Goal: Task Accomplishment & Management: Manage account settings

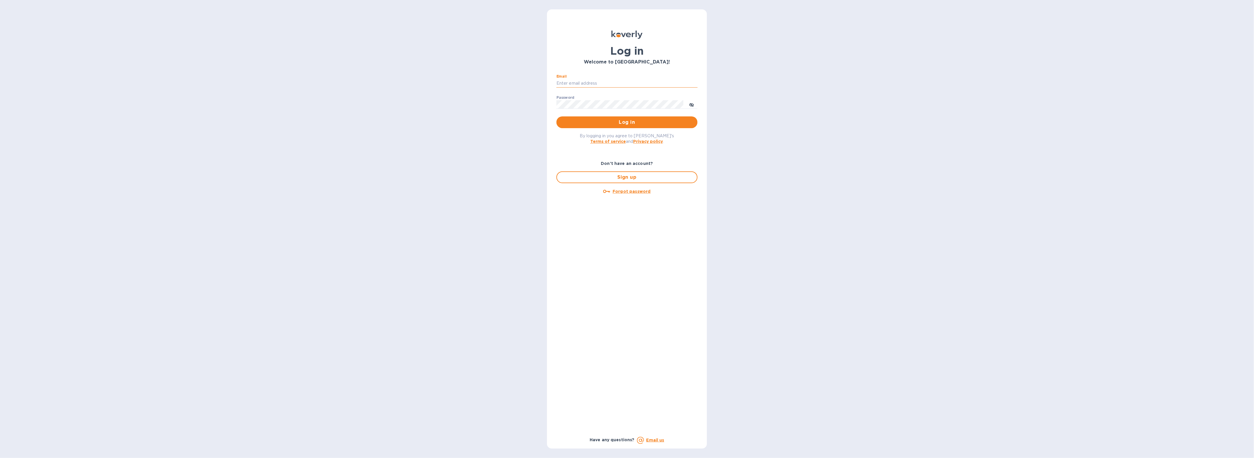
click at [600, 82] on input "Email" at bounding box center [626, 83] width 141 height 9
type input "gford@koverly.com"
click at [612, 125] on span "Log in" at bounding box center [627, 122] width 132 height 7
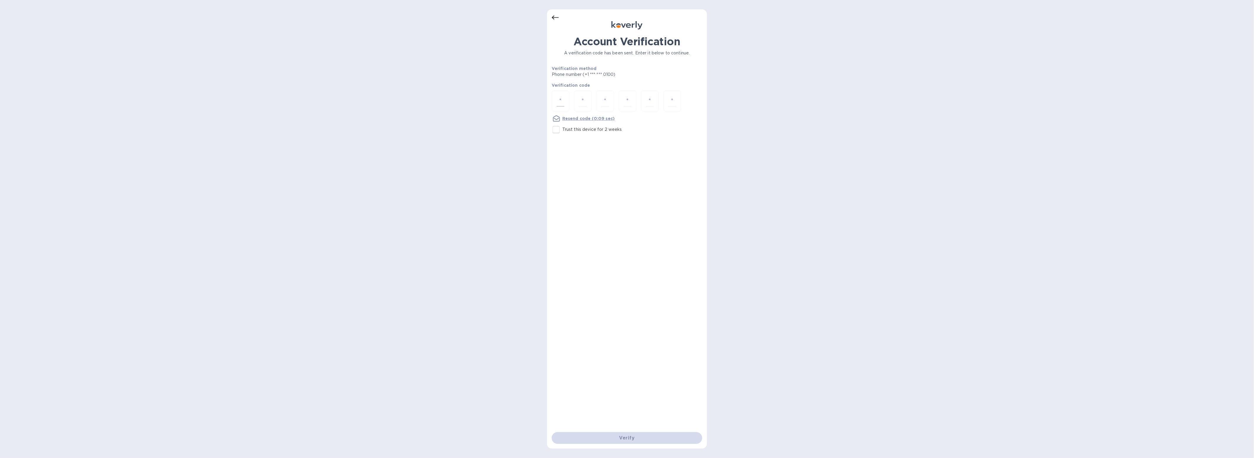
click at [558, 98] on input "number" at bounding box center [561, 100] width 8 height 11
type input "7"
type input "3"
type input "2"
type input "6"
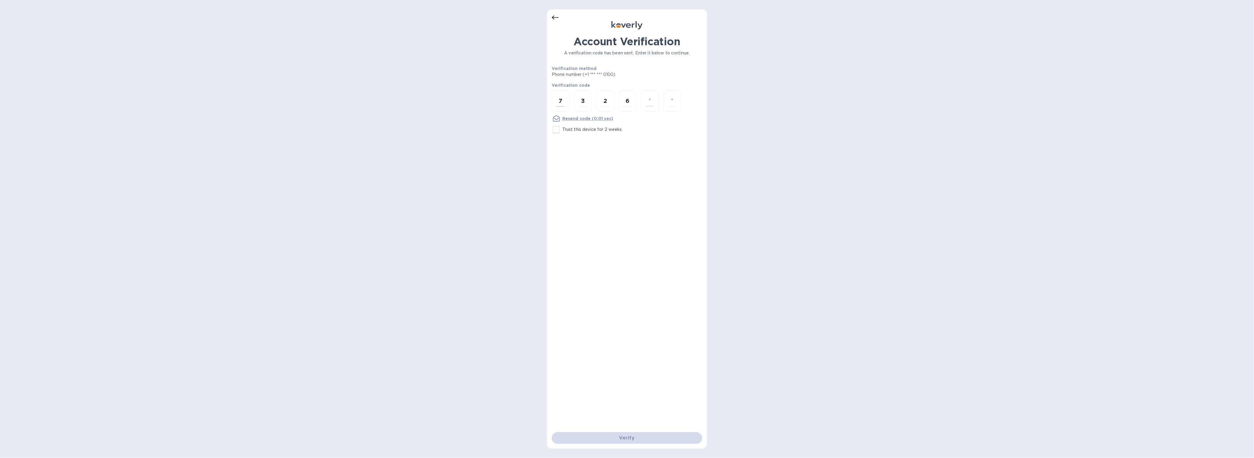
type input "6"
type input "1"
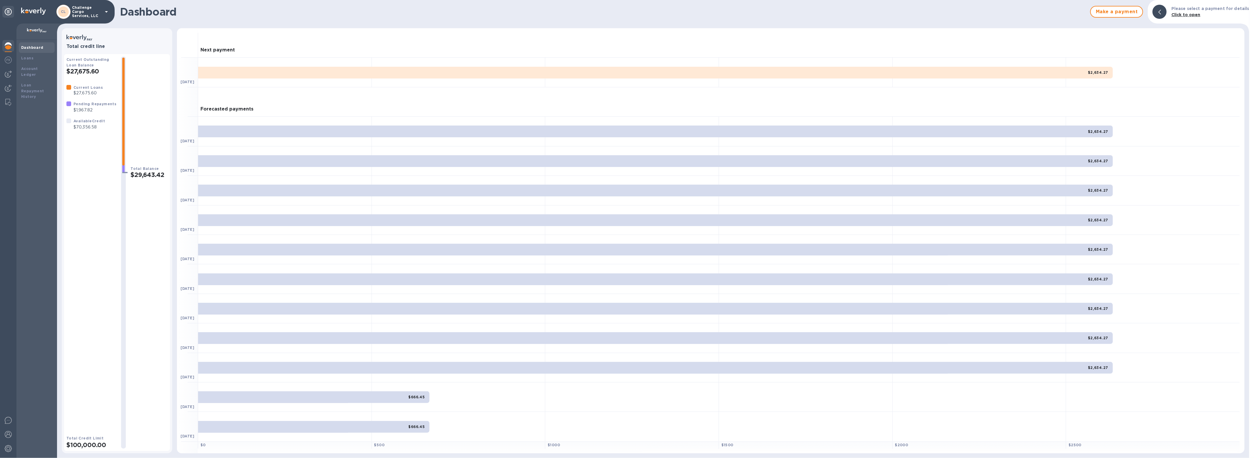
click at [84, 9] on p "Challenge Cargo Services, LLC" at bounding box center [86, 12] width 29 height 12
click at [86, 80] on p "International Trinity Customs Brokers" at bounding box center [116, 83] width 74 height 12
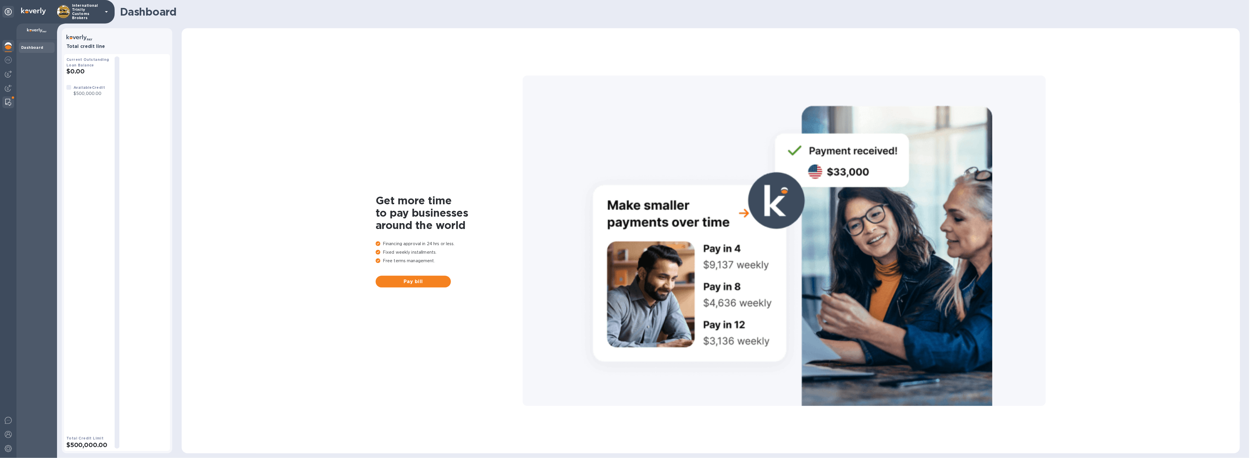
click at [11, 103] on div at bounding box center [8, 102] width 11 height 12
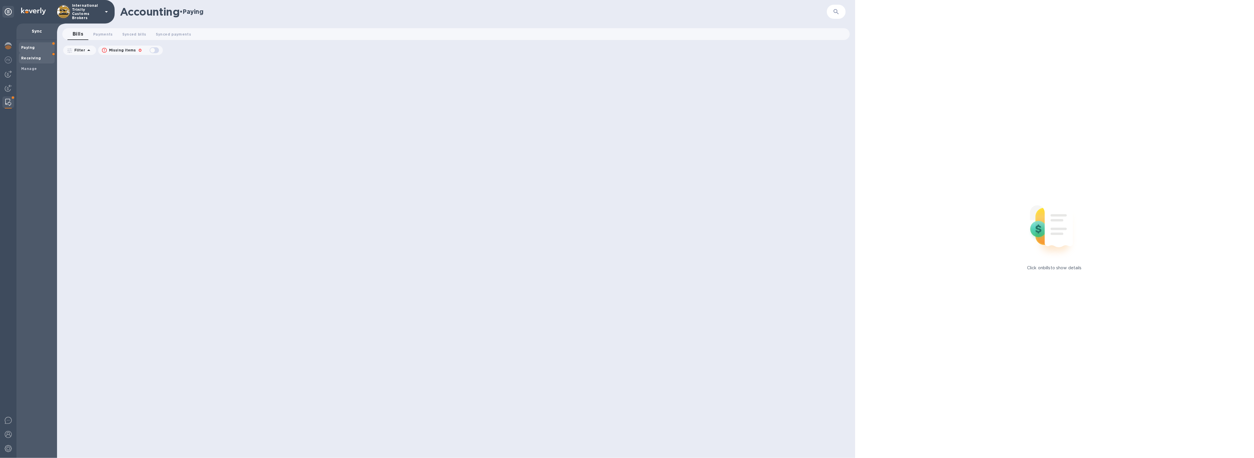
click at [27, 63] on div "Receiving" at bounding box center [37, 58] width 36 height 11
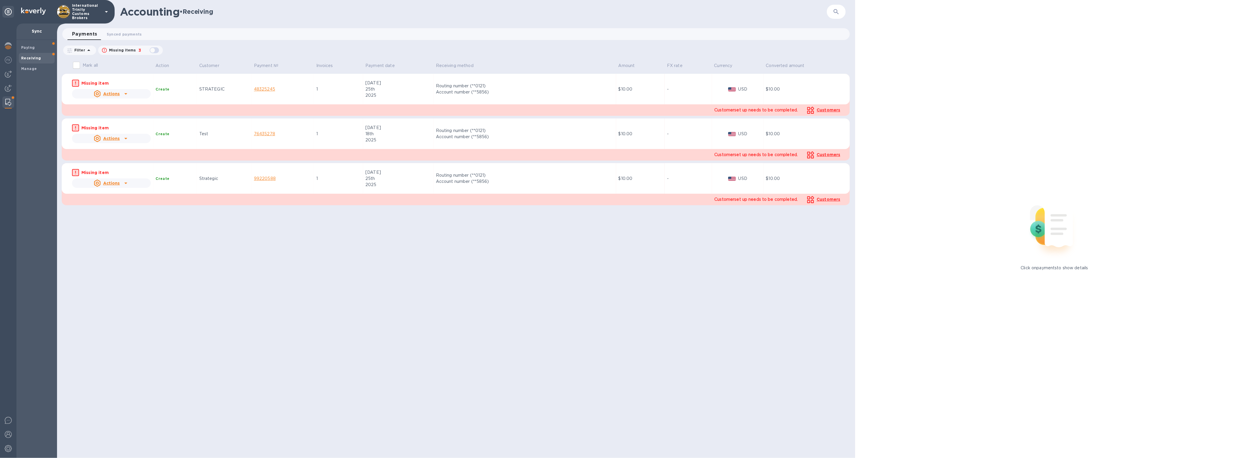
click at [123, 20] on div "Accounting • Receiving ​" at bounding box center [456, 12] width 798 height 24
click at [126, 31] on span "Synced payments 0" at bounding box center [124, 34] width 35 height 6
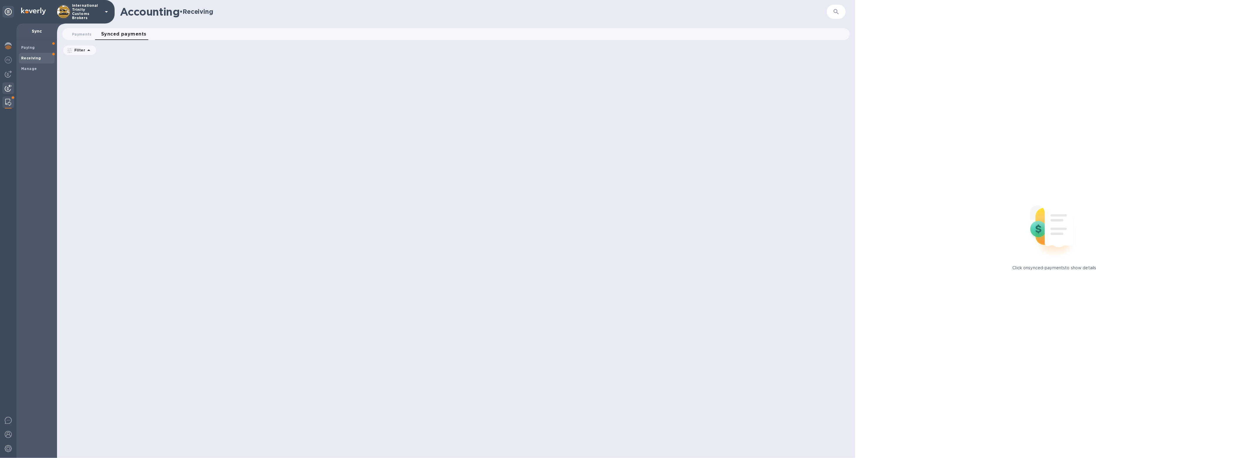
click at [9, 91] on img at bounding box center [8, 88] width 7 height 7
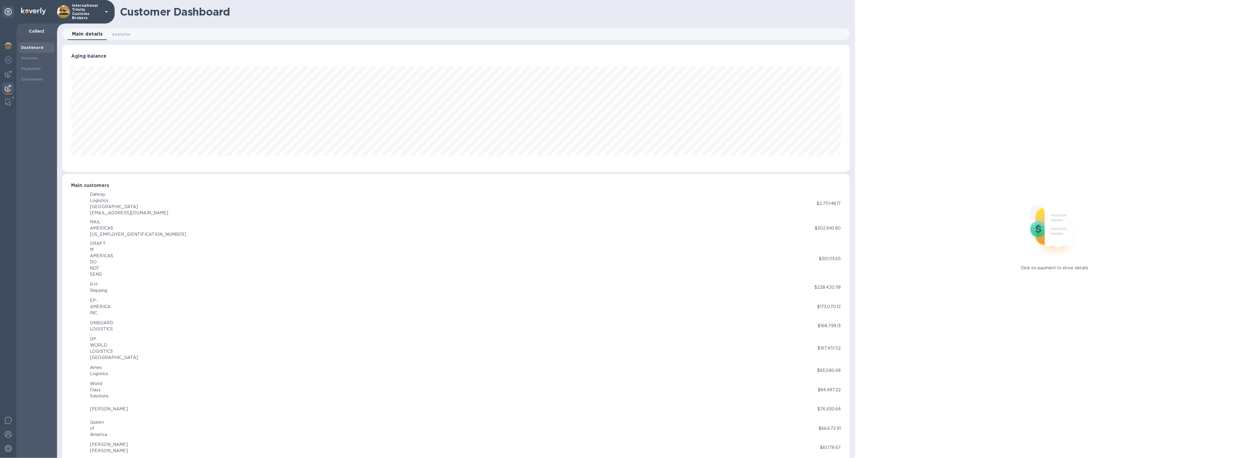
scroll to position [293718, 293060]
click at [31, 69] on b "Payments" at bounding box center [31, 68] width 20 height 4
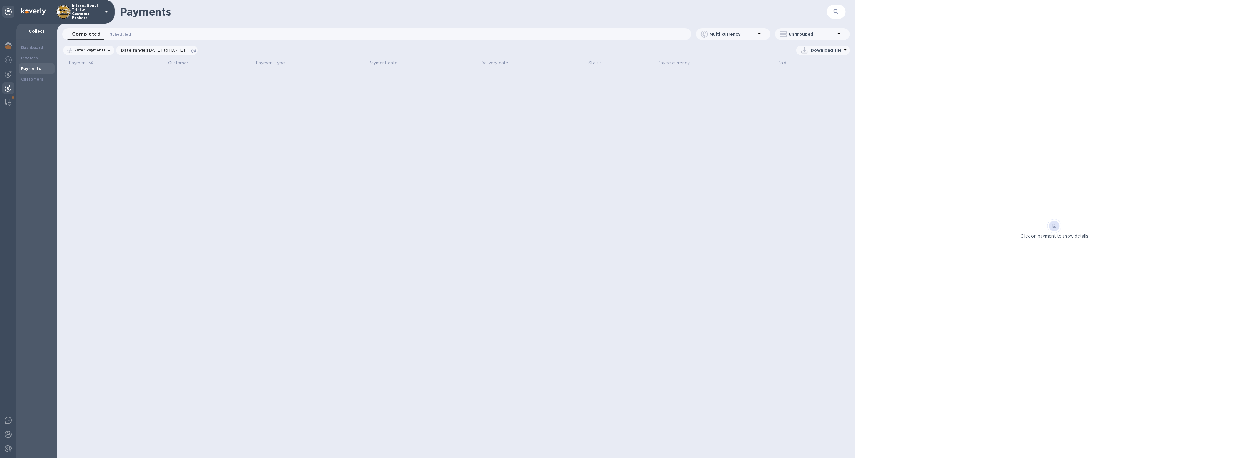
click at [120, 35] on span "Scheduled 0" at bounding box center [120, 34] width 21 height 6
click at [196, 50] on icon at bounding box center [193, 50] width 5 height 5
click at [83, 29] on button "Completed 0" at bounding box center [83, 34] width 32 height 12
click at [0, 0] on icon at bounding box center [0, 0] width 0 height 0
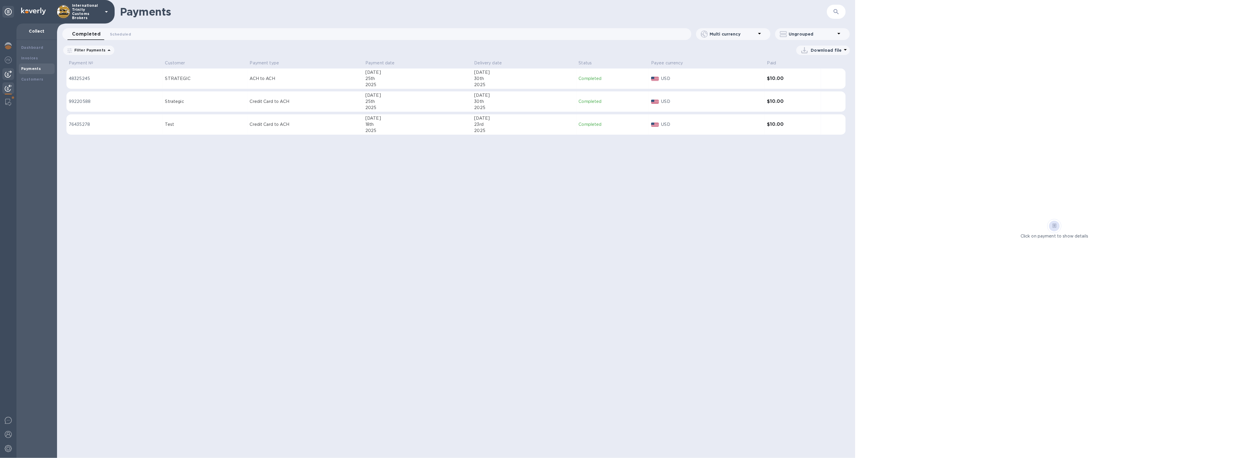
click at [7, 76] on img at bounding box center [8, 74] width 7 height 7
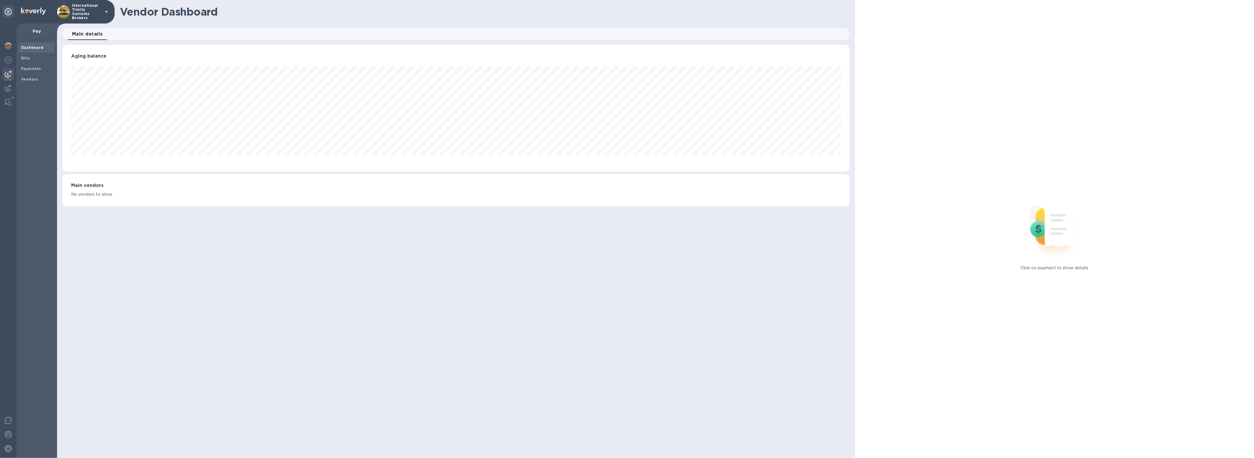
scroll to position [127, 787]
click at [31, 69] on b "Payments" at bounding box center [31, 68] width 20 height 4
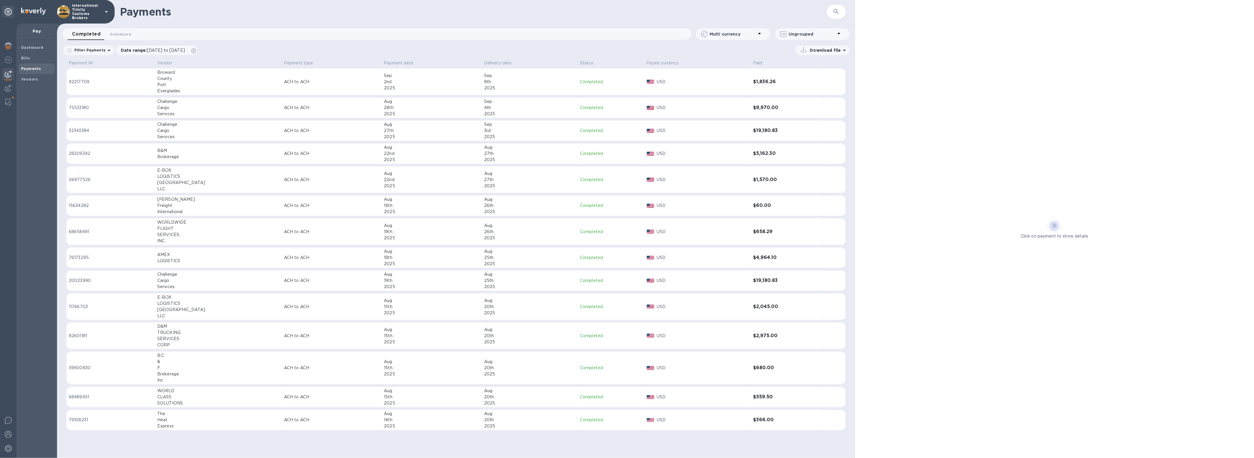
drag, startPoint x: 119, startPoint y: 11, endPoint x: 112, endPoint y: 11, distance: 7.4
click at [119, 11] on div "Payments ​" at bounding box center [456, 12] width 798 height 24
click at [108, 12] on icon at bounding box center [106, 11] width 7 height 7
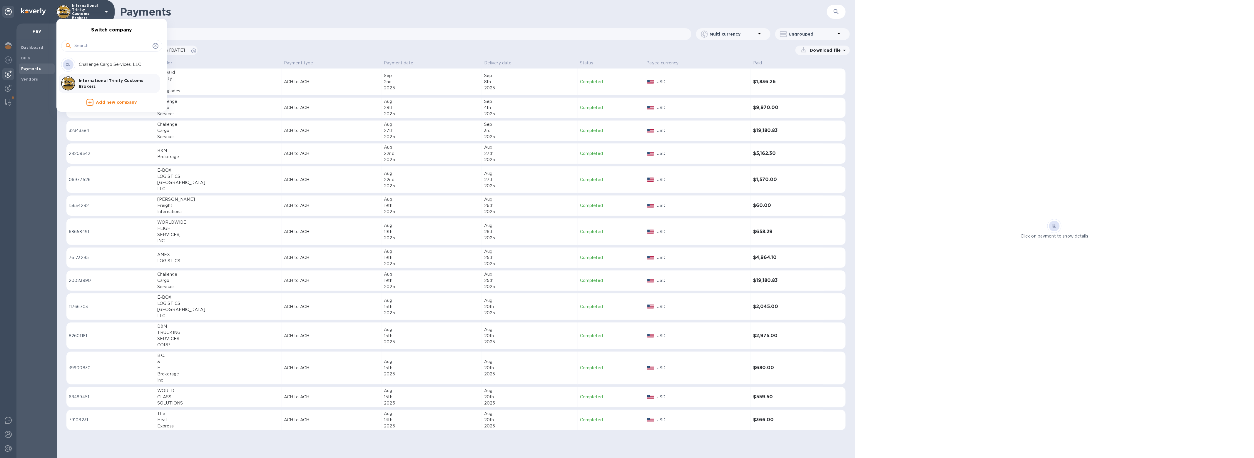
click at [435, 37] on div at bounding box center [627, 229] width 1254 height 458
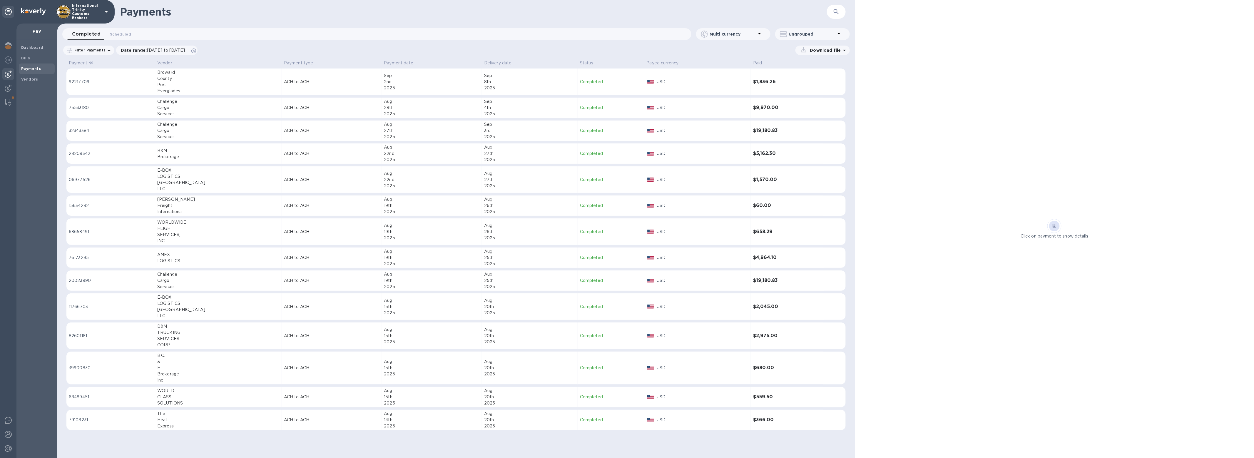
click at [175, 105] on div "Cargo" at bounding box center [218, 108] width 122 height 6
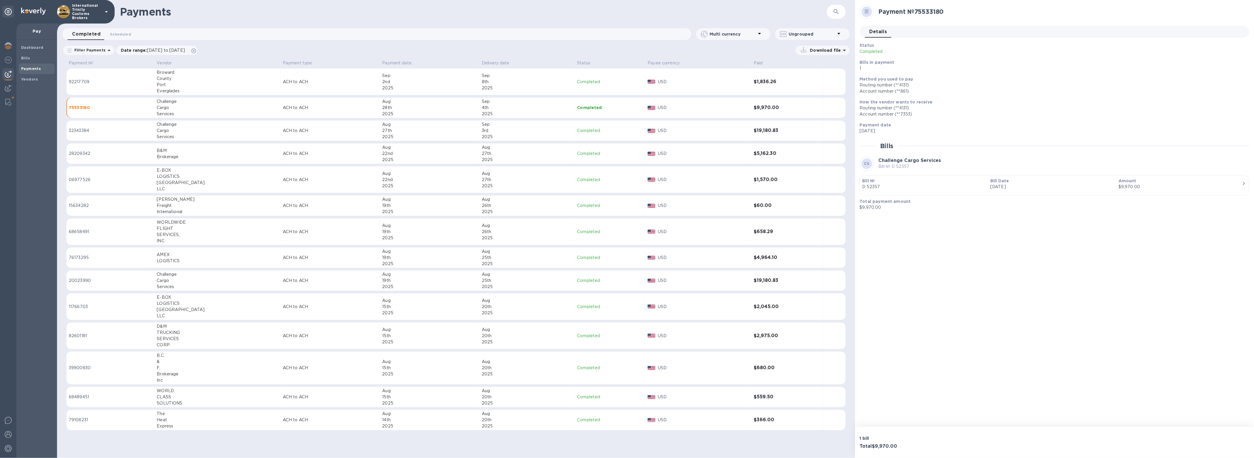
click at [646, 17] on h1 "Payments" at bounding box center [473, 12] width 707 height 12
click at [24, 83] on div "Vendors" at bounding box center [37, 79] width 36 height 11
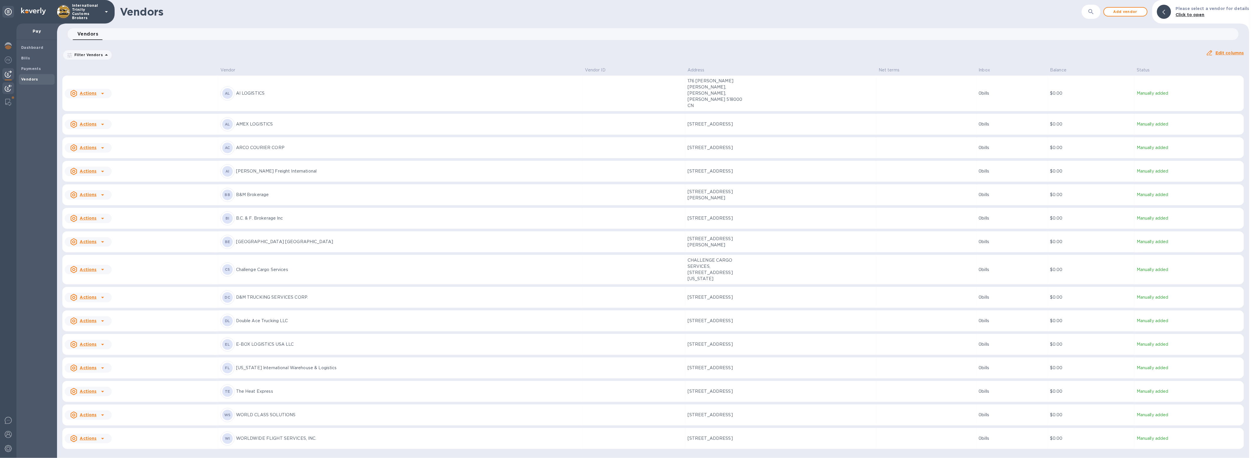
click at [13, 89] on div at bounding box center [8, 88] width 12 height 13
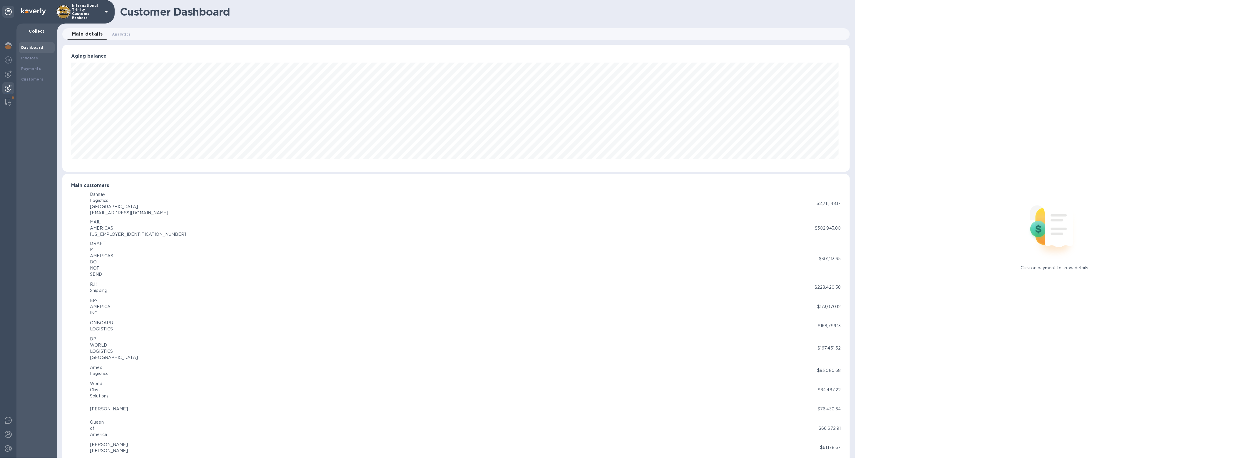
scroll to position [293718, 293060]
click at [30, 76] on div "Customers" at bounding box center [37, 79] width 36 height 11
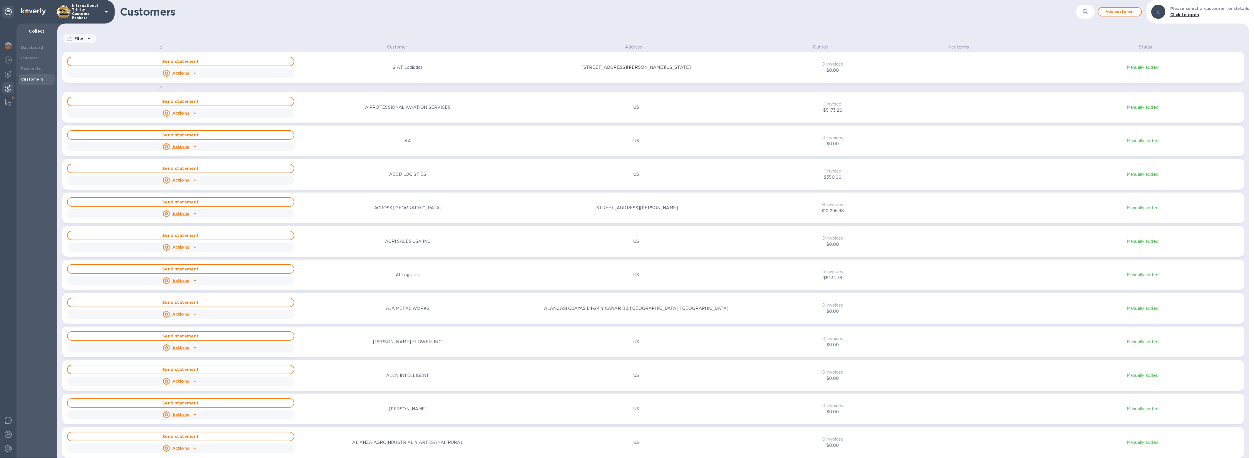
scroll to position [409, 1189]
click at [415, 209] on p "ACROSS USA" at bounding box center [407, 208] width 67 height 6
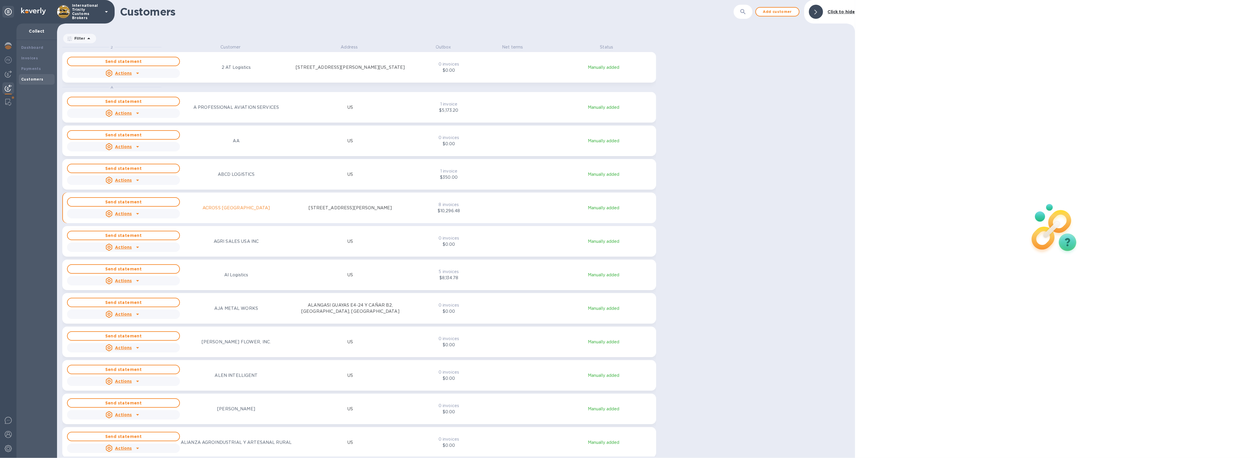
scroll to position [5, 2]
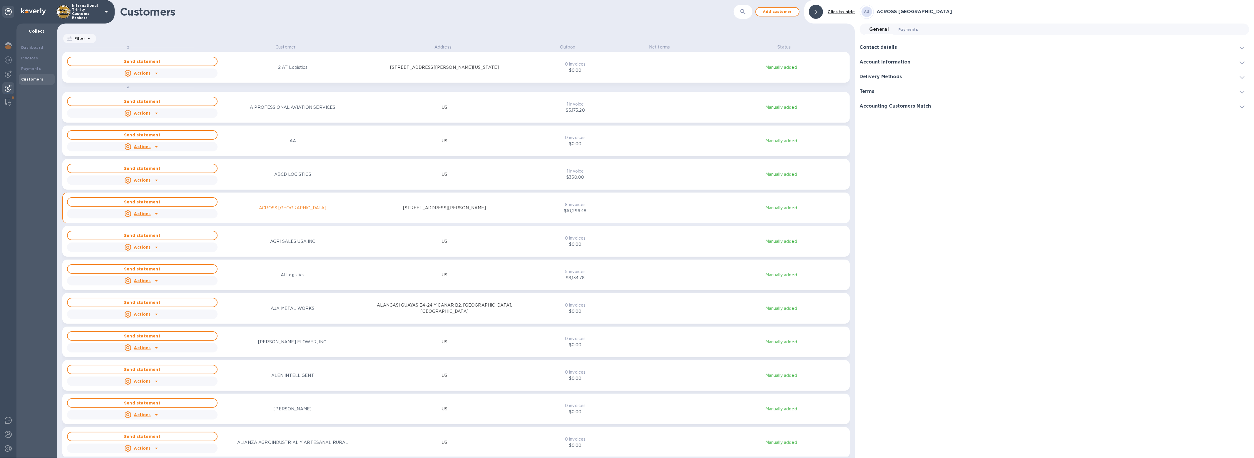
click at [904, 34] on button "Payments 0" at bounding box center [908, 30] width 29 height 12
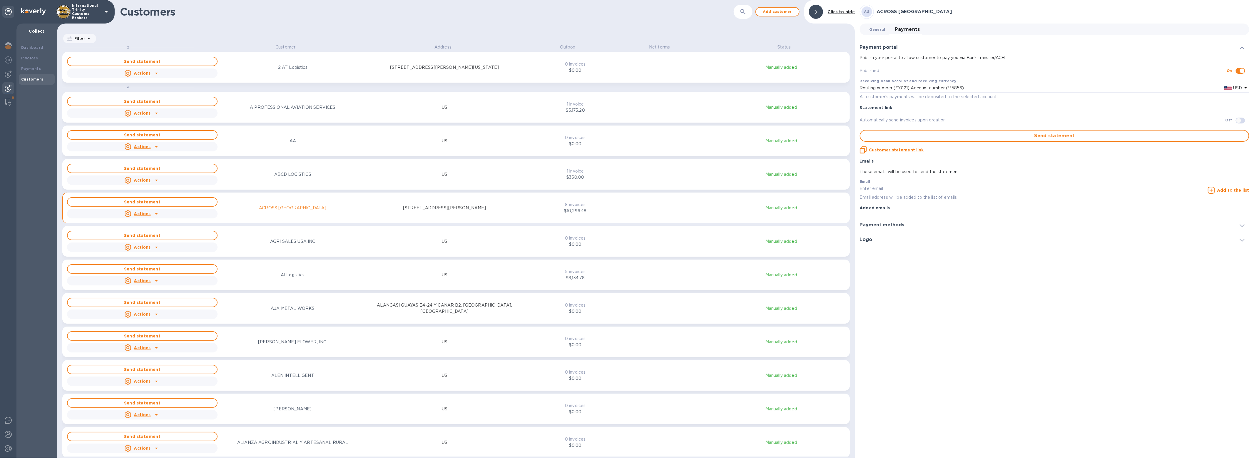
click at [877, 32] on span "General 0" at bounding box center [877, 29] width 16 height 6
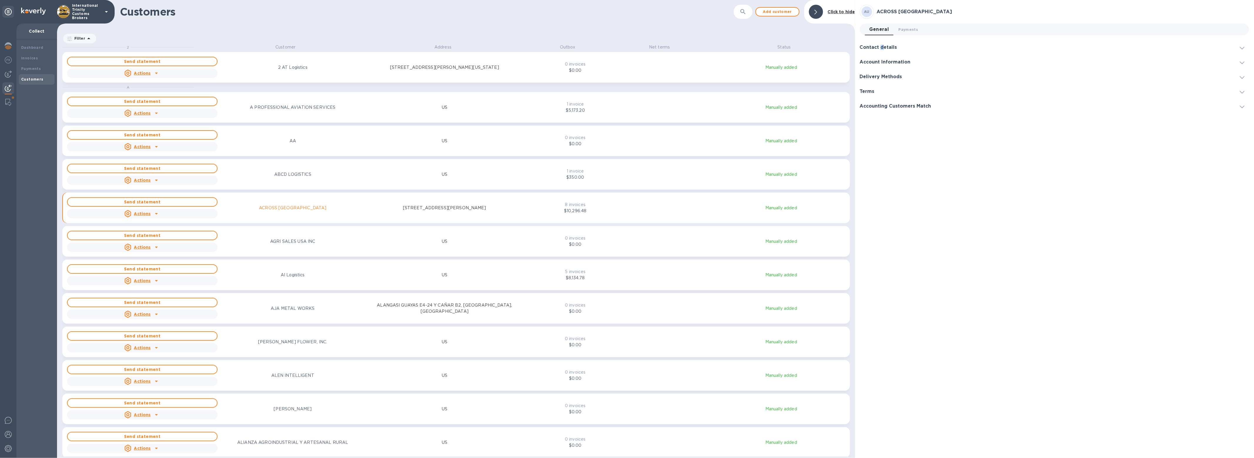
click at [882, 48] on h3 "Contact details" at bounding box center [877, 48] width 37 height 6
click at [889, 175] on h3 "Account Information" at bounding box center [884, 175] width 51 height 6
click at [878, 92] on div "Delivery Methods" at bounding box center [1053, 88] width 389 height 15
click at [872, 144] on h3 "Terms" at bounding box center [866, 143] width 15 height 6
click at [898, 131] on div "Accounting Customers Match" at bounding box center [1053, 127] width 389 height 15
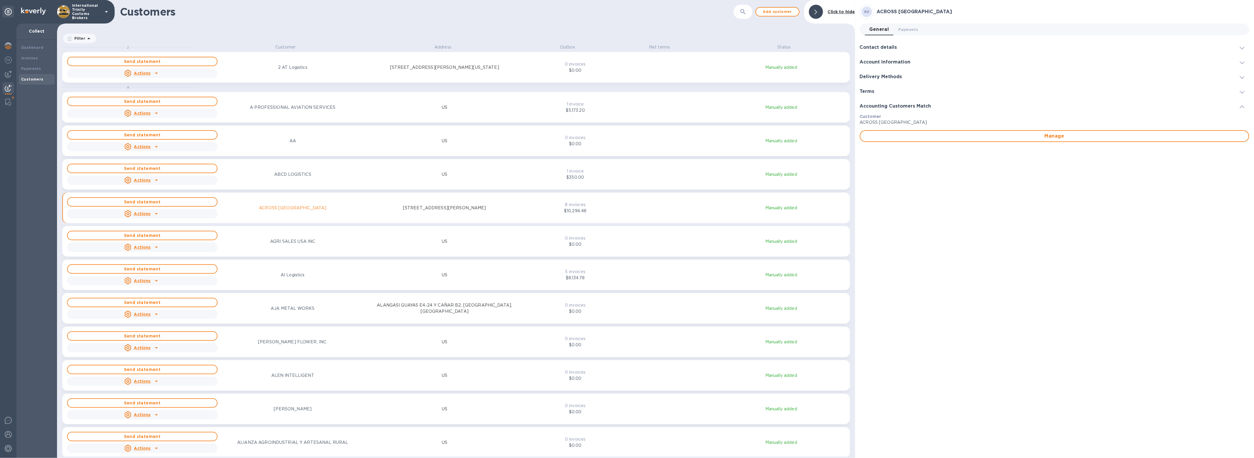
click at [882, 47] on h3 "Contact details" at bounding box center [877, 48] width 37 height 6
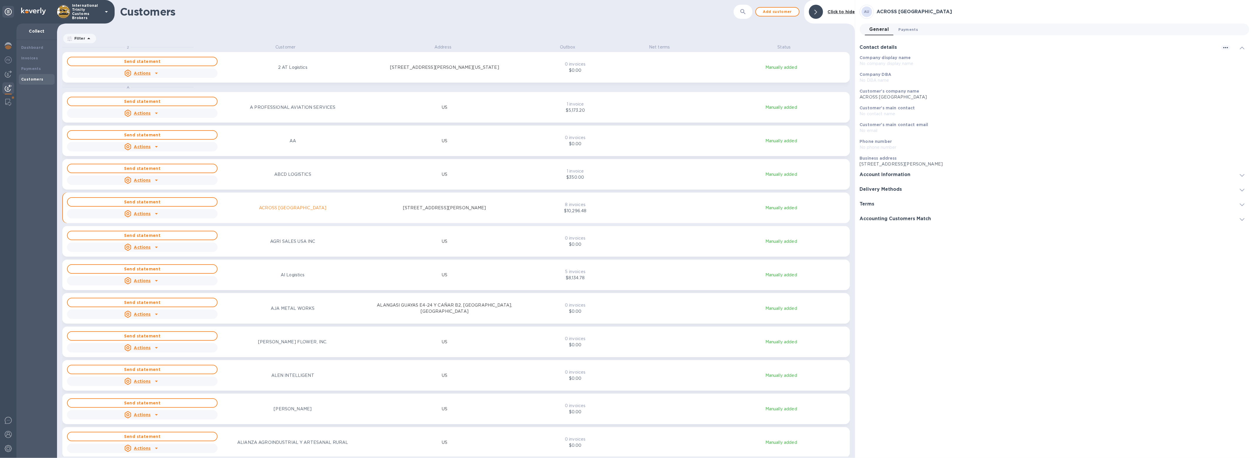
click at [909, 29] on span "Payments 0" at bounding box center [908, 29] width 20 height 6
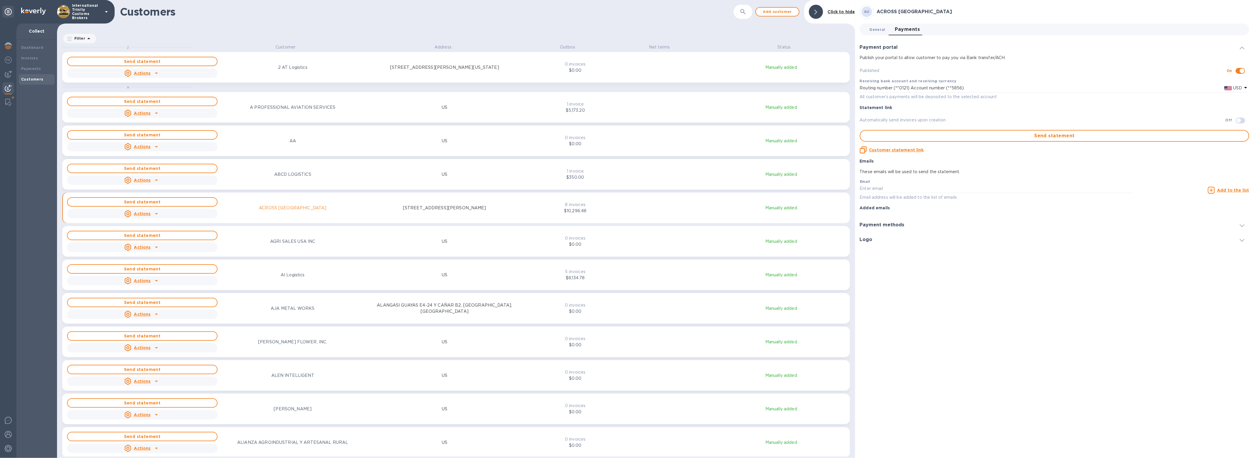
click at [874, 27] on span "General 0" at bounding box center [877, 29] width 16 height 6
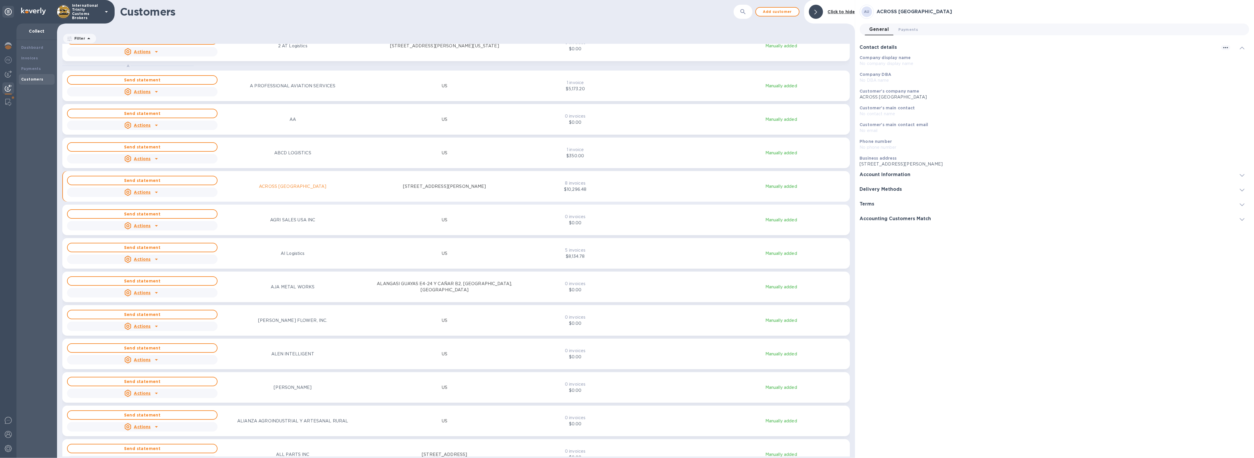
scroll to position [215, 0]
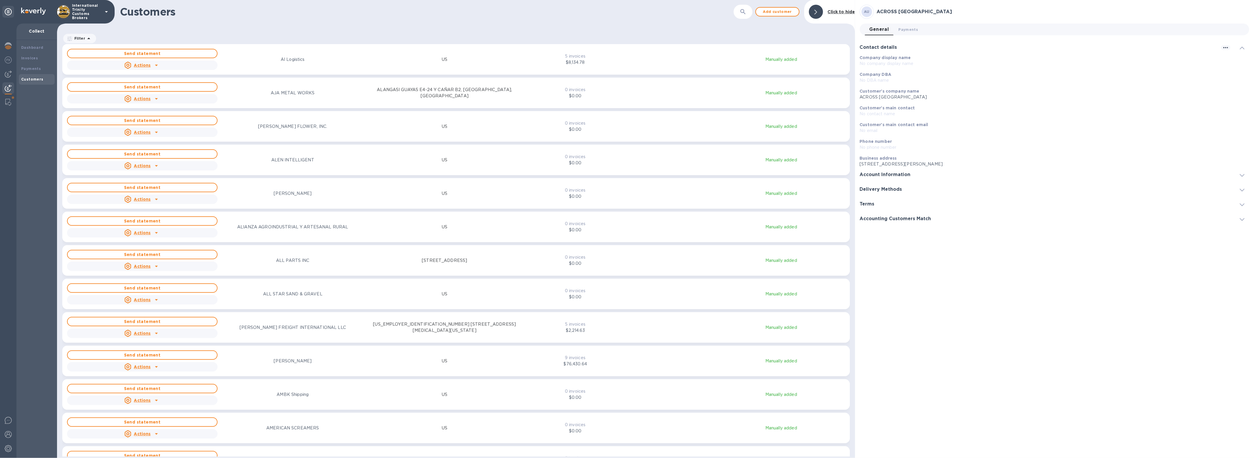
click at [265, 366] on div "Send statement Actions ALWOOD US" at bounding box center [293, 361] width 455 height 24
click at [292, 320] on div "Send statement Actions ALVA FREIGHT INTERNATIONAL LLC 84-3148926 7750 NW 46 ST,…" at bounding box center [293, 328] width 455 height 24
drag, startPoint x: 944, startPoint y: 99, endPoint x: 854, endPoint y: 94, distance: 90.1
click at [855, 93] on div "AL ALVA FREIGHT INTERNATIONAL LLC General 0 Payments 0 Contact details Company …" at bounding box center [1054, 229] width 399 height 458
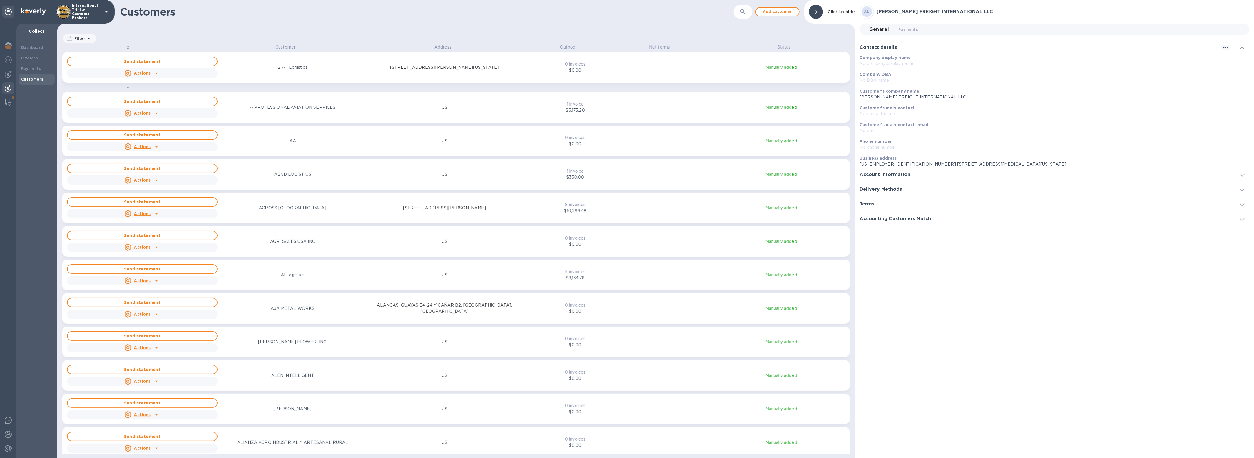
scroll to position [408, 795]
